Goal: Check status

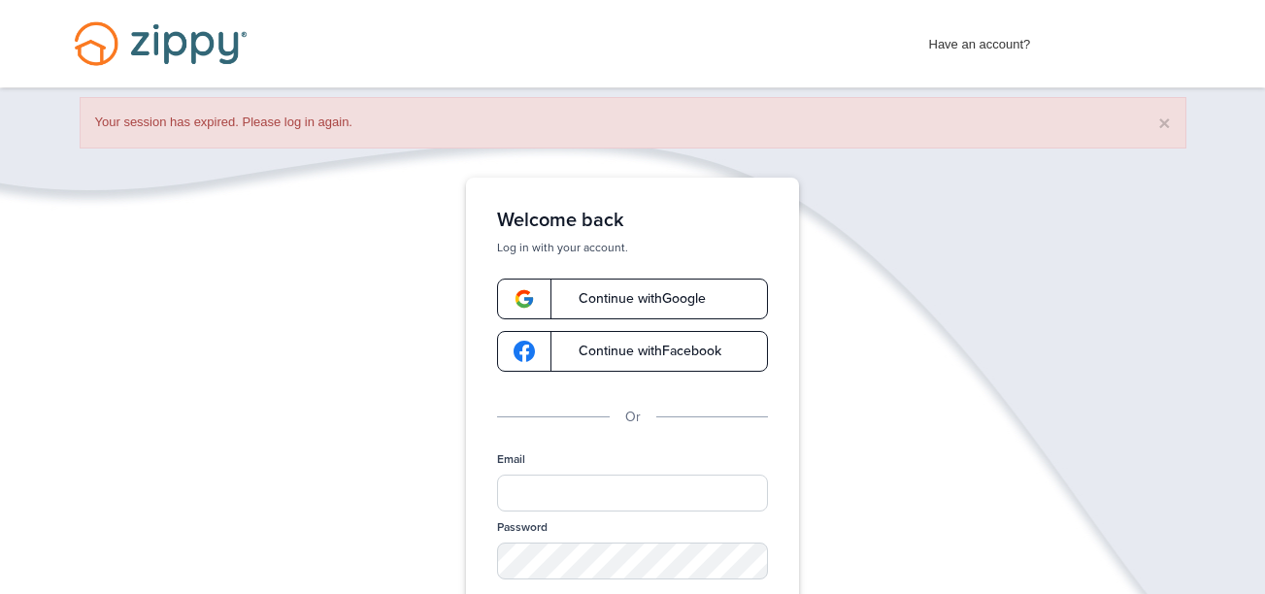
click at [659, 292] on span "Continue with Google" at bounding box center [632, 299] width 147 height 14
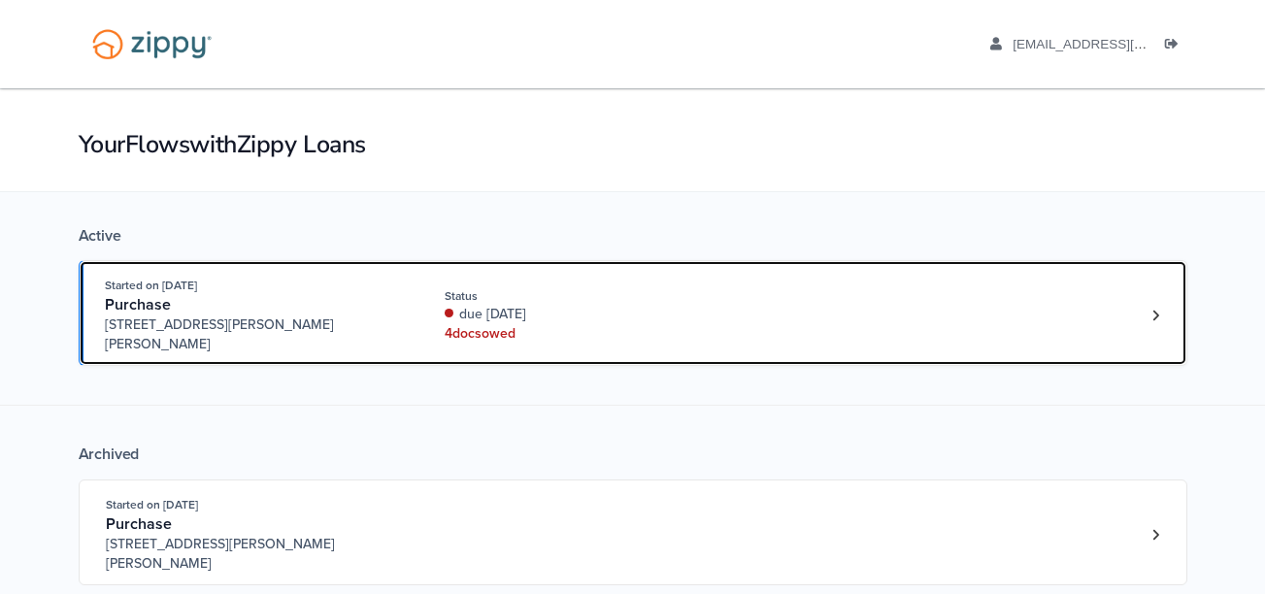
click at [694, 309] on div "due [DATE]" at bounding box center [574, 314] width 259 height 19
